Goal: Check status: Check status

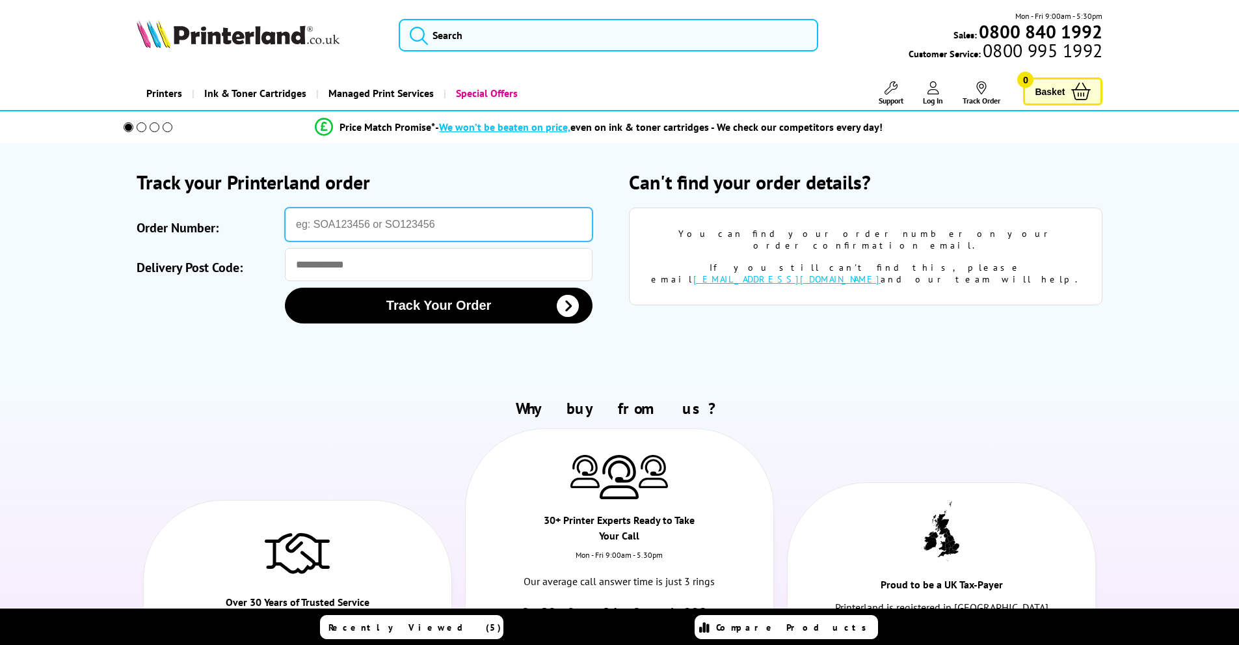
click at [359, 234] on input "Order Number:" at bounding box center [439, 225] width 308 height 34
paste input "SO825903"
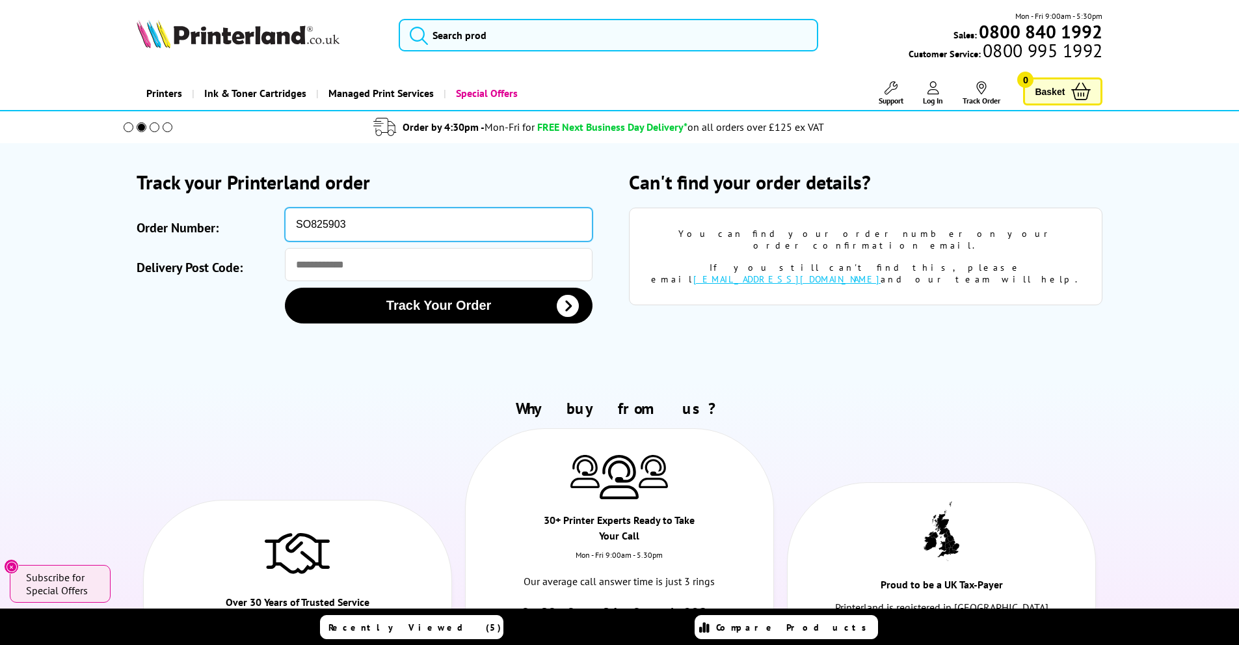
type input "SO825903"
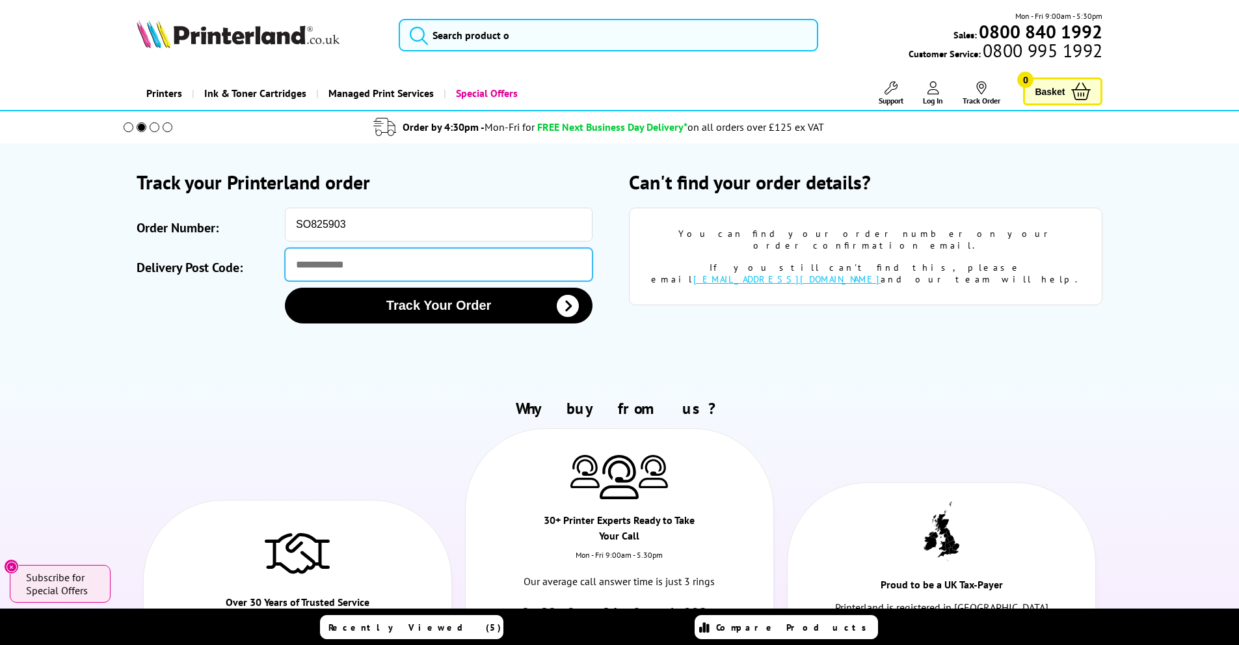
click at [319, 255] on input "Delivery Post Code:" at bounding box center [439, 264] width 308 height 33
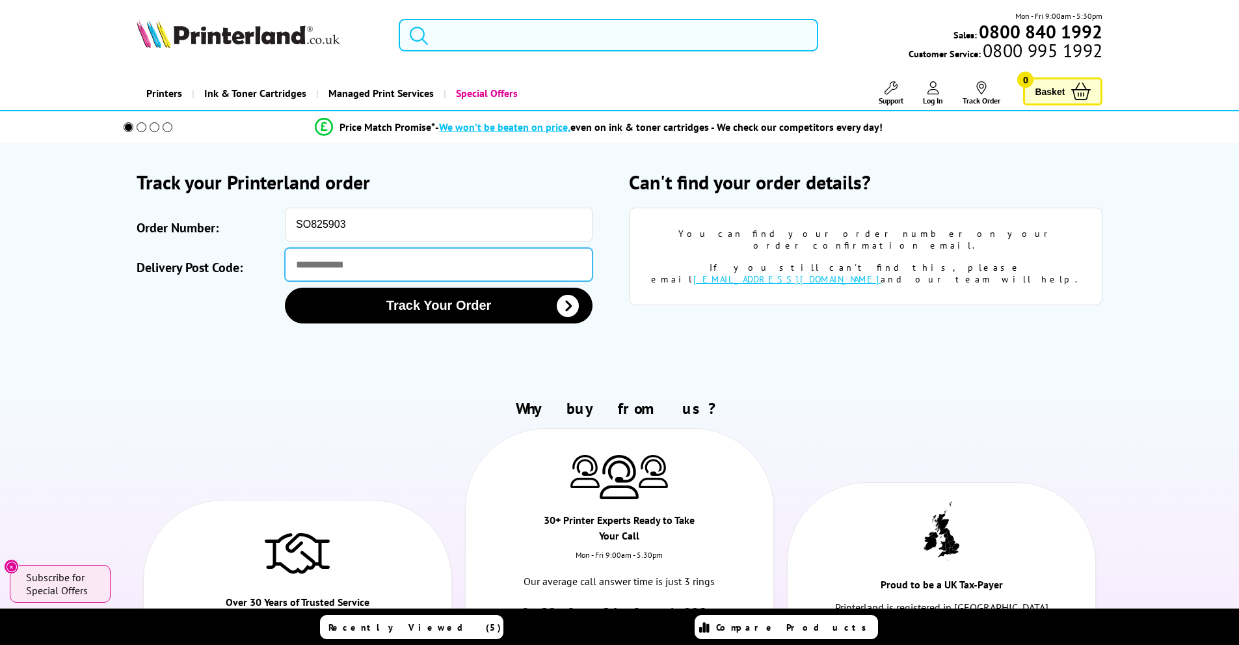
click at [396, 265] on input "Delivery Post Code:" at bounding box center [439, 264] width 308 height 33
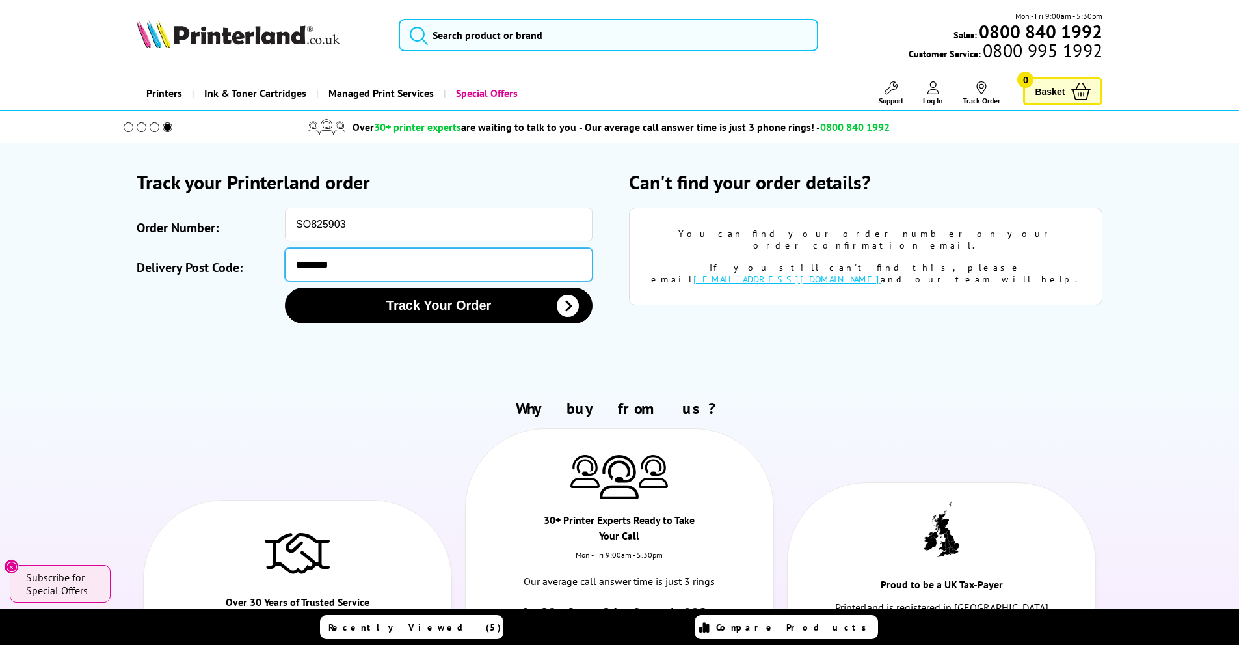
type input "********"
click at [285, 288] on button "Track Your Order" at bounding box center [439, 306] width 308 height 36
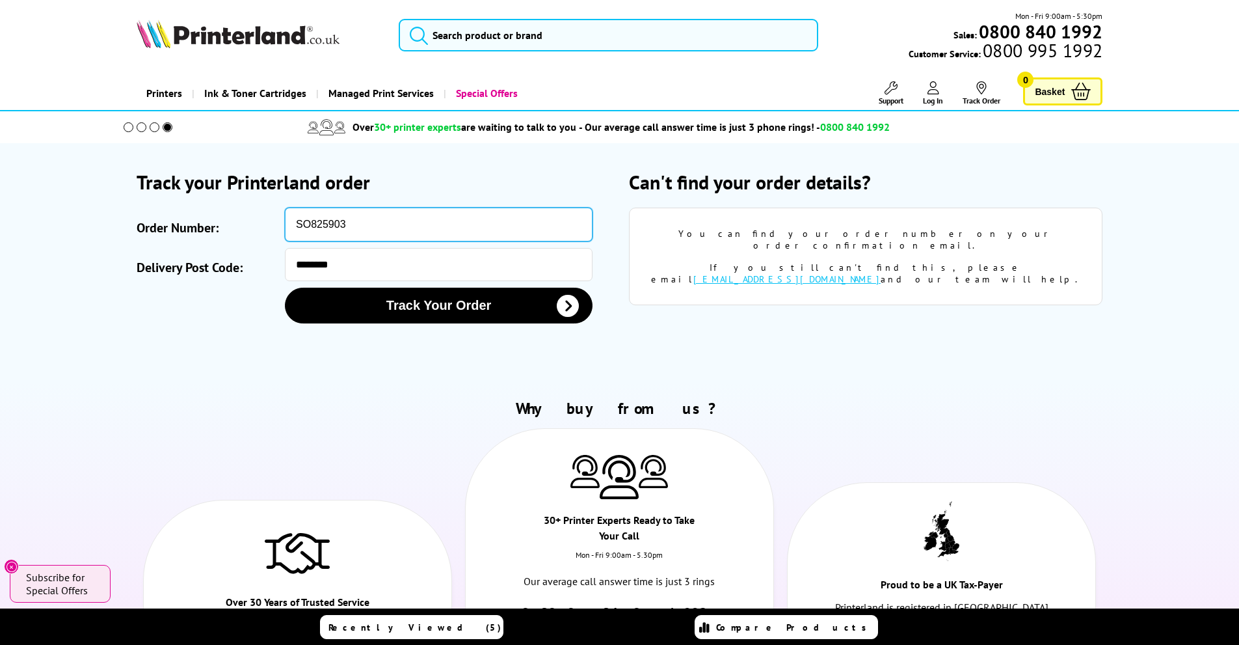
drag, startPoint x: 422, startPoint y: 232, endPoint x: 171, endPoint y: 223, distance: 251.3
click at [171, 223] on div "Order Number: SO825903" at bounding box center [374, 225] width 474 height 34
paste input "825"
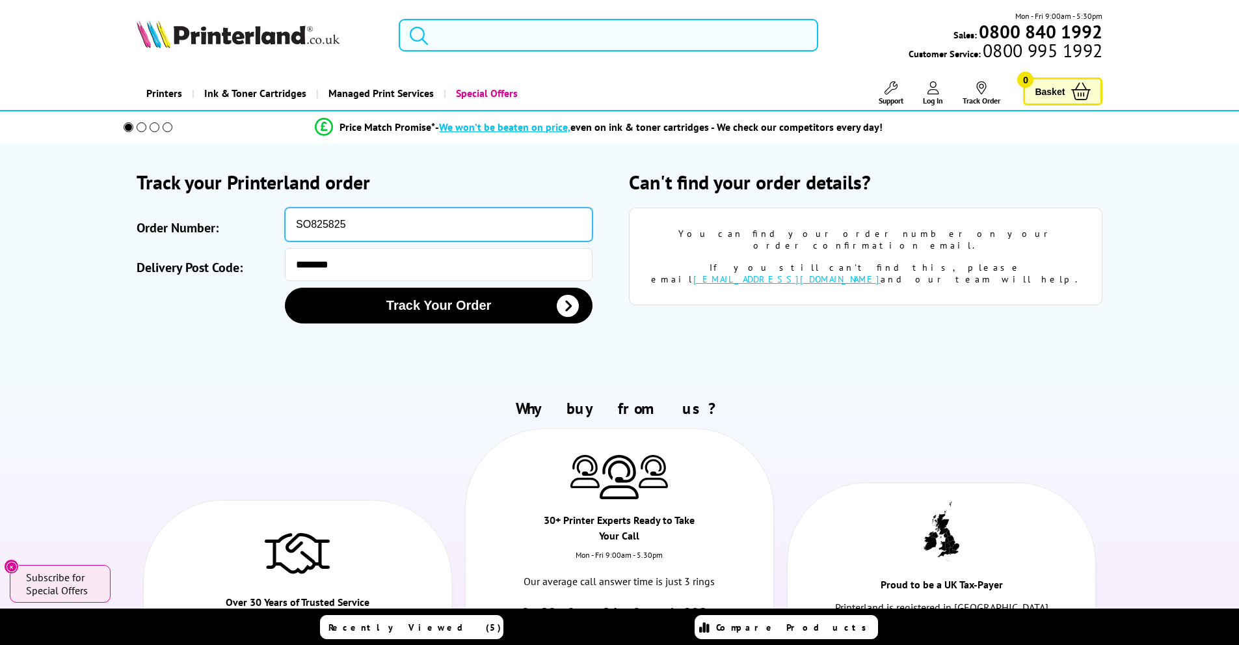
type input "SO825825"
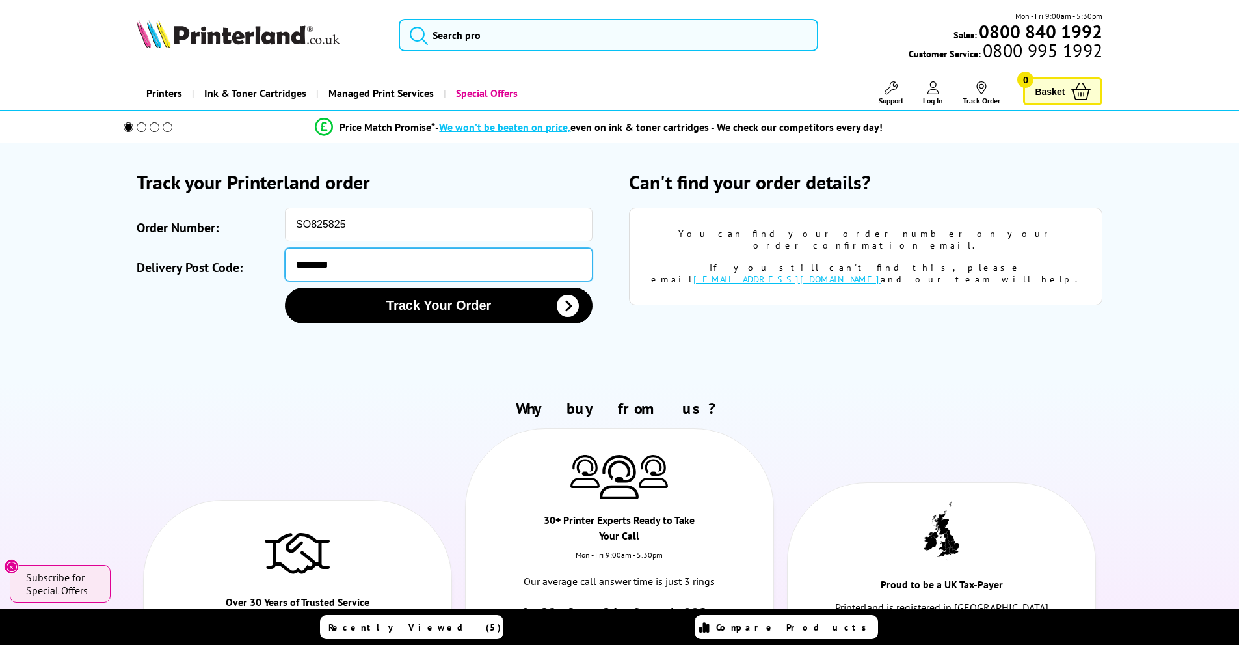
drag, startPoint x: 388, startPoint y: 272, endPoint x: 208, endPoint y: 267, distance: 180.3
click at [208, 267] on div "Delivery Post Code: ********" at bounding box center [374, 264] width 474 height 33
type input "********"
click at [285, 288] on button "Track Your Order" at bounding box center [439, 306] width 308 height 36
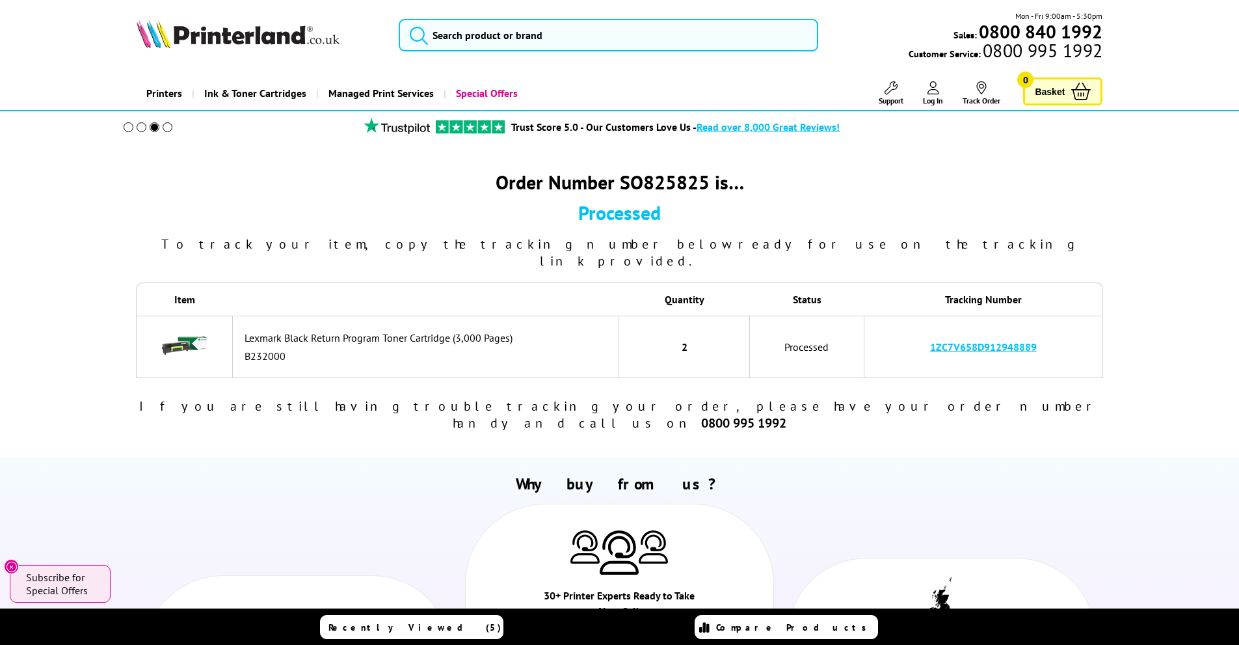
drag, startPoint x: 1063, startPoint y: 330, endPoint x: 930, endPoint y: 335, distance: 132.8
click at [930, 335] on td "1ZC7V658D912948889" at bounding box center [984, 347] width 239 height 62
copy link "1ZC7V658D912948889"
click at [973, 340] on link "1ZC7V658D912948889" at bounding box center [983, 346] width 107 height 13
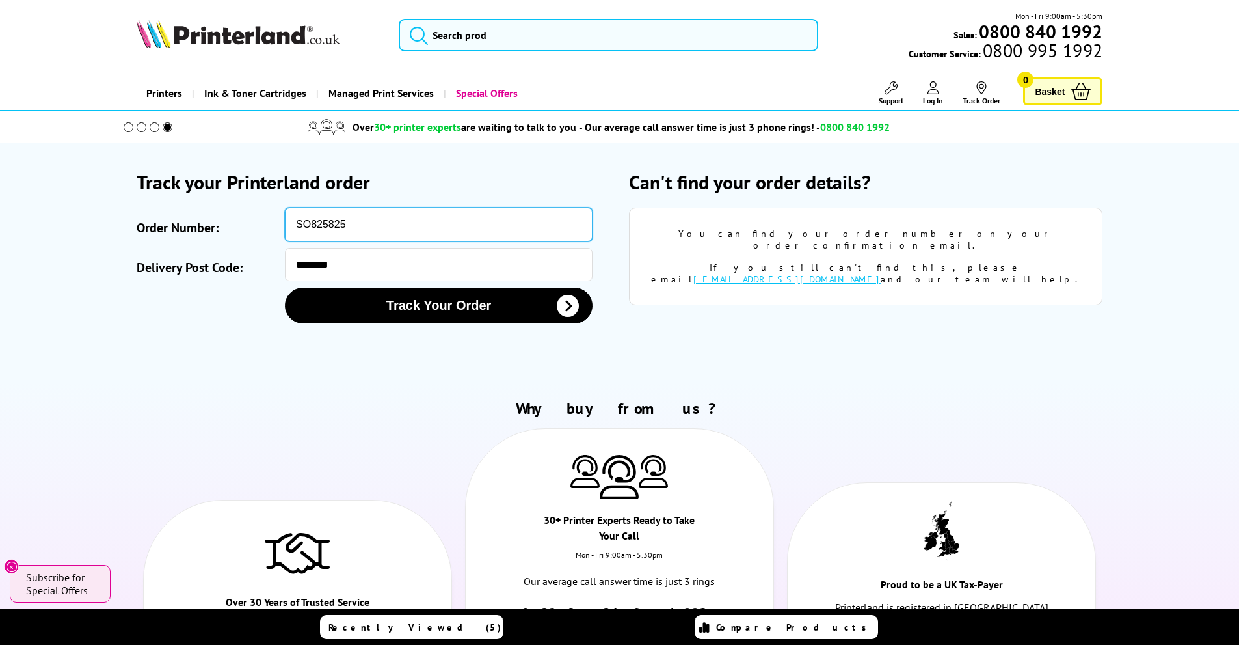
drag, startPoint x: 417, startPoint y: 224, endPoint x: 228, endPoint y: 226, distance: 189.3
click at [225, 225] on div "Order Number: SO825825" at bounding box center [374, 225] width 474 height 34
paste input "903"
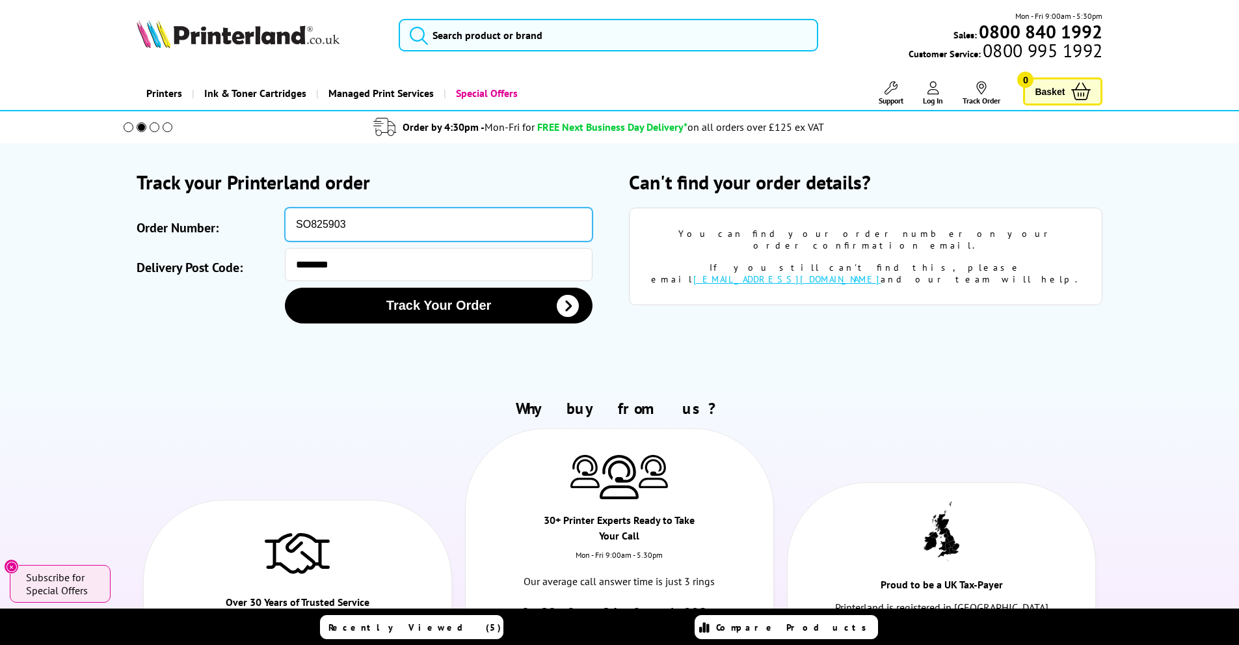
type input "SO825903"
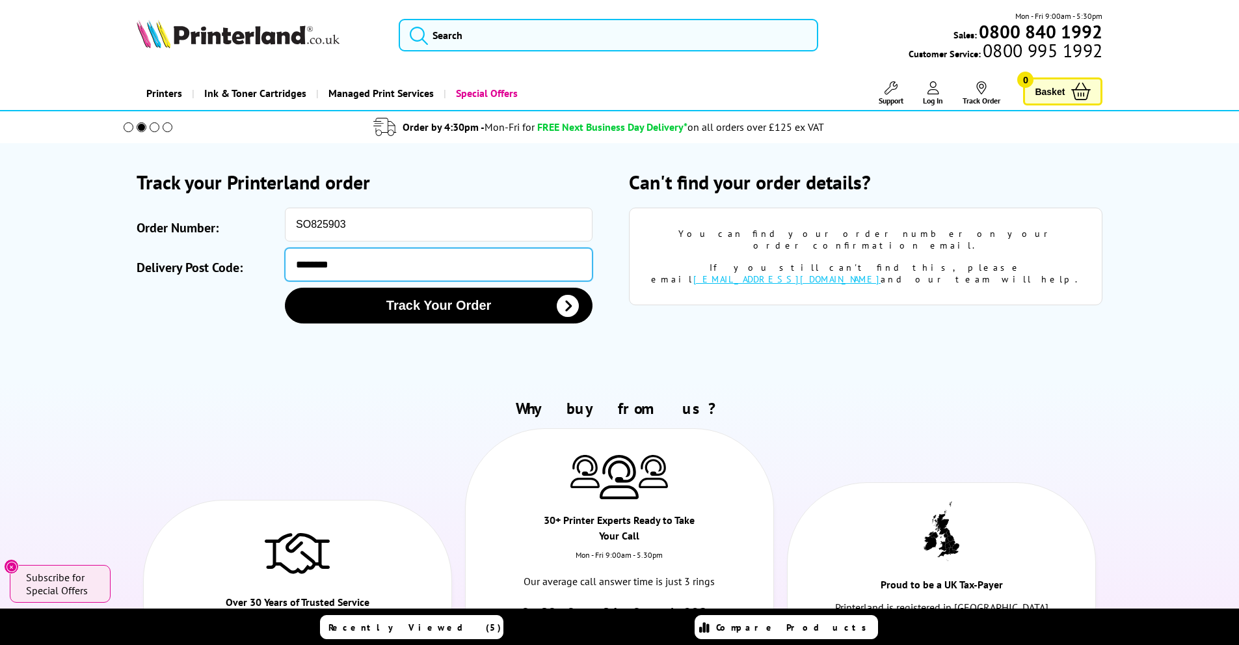
drag, startPoint x: 364, startPoint y: 261, endPoint x: 258, endPoint y: 263, distance: 106.1
click at [258, 263] on div "Delivery Post Code: ********" at bounding box center [374, 264] width 474 height 33
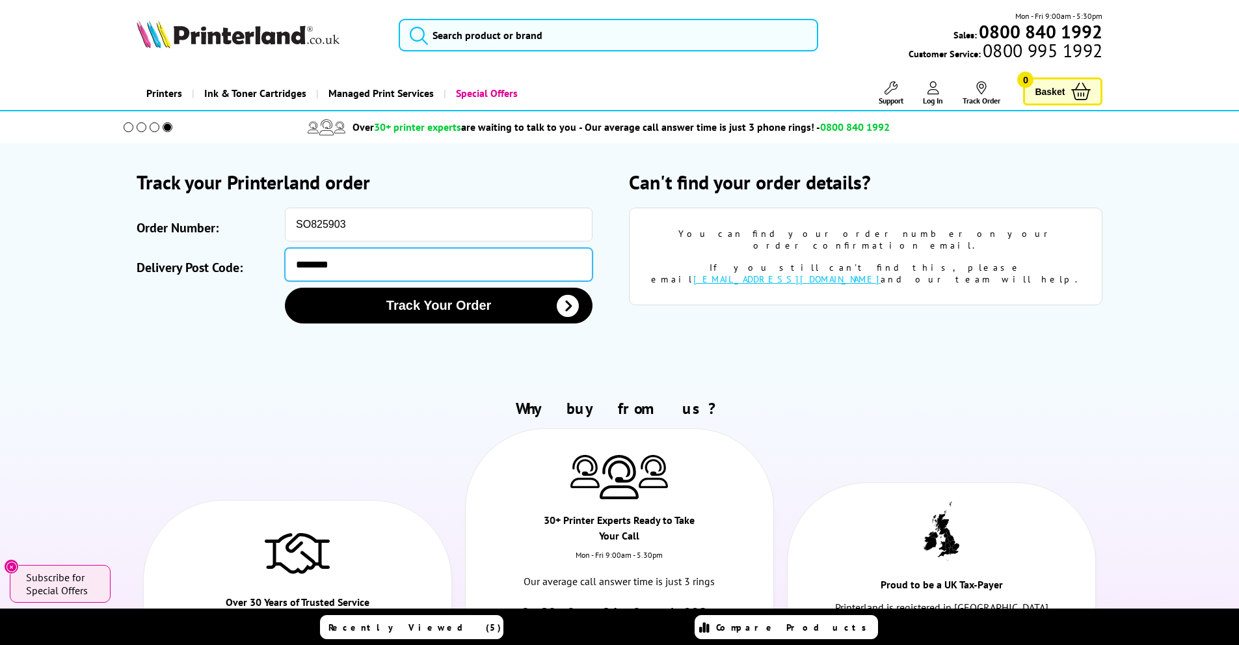
type input "********"
click at [285, 288] on button "Track Your Order" at bounding box center [439, 306] width 308 height 36
